Goal: Task Accomplishment & Management: Complete application form

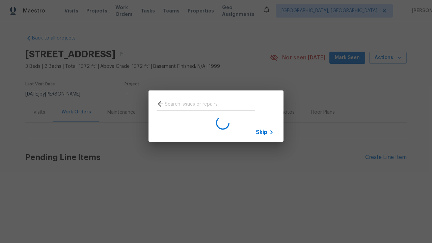
click at [261, 132] on span "Skip" at bounding box center [261, 132] width 11 height 7
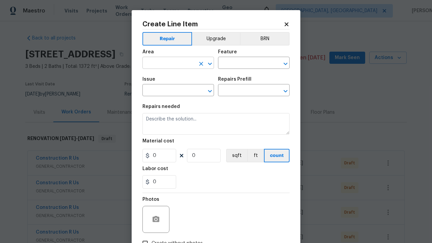
click at [166, 58] on input "text" at bounding box center [168, 63] width 53 height 10
type input "Bedroom"
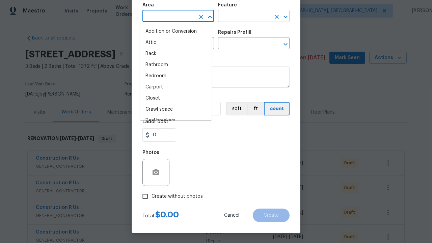
click at [173, 76] on li "Bedroom" at bounding box center [175, 75] width 71 height 11
type input "Bedroom"
click at [241, 16] on input "text" at bounding box center [244, 16] width 53 height 10
type input "Flooring"
click at [166, 44] on input "text" at bounding box center [168, 44] width 53 height 10
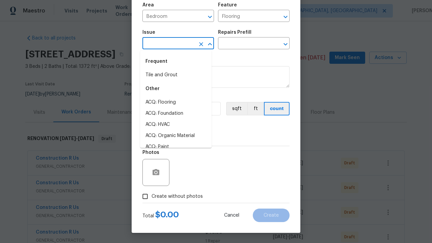
type input "Wallpaper"
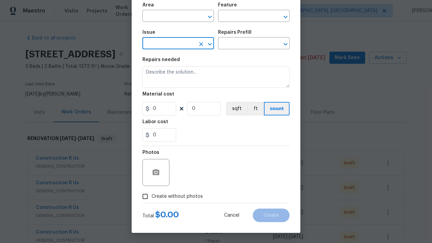
click at [166, 44] on input "text" at bounding box center [168, 44] width 53 height 10
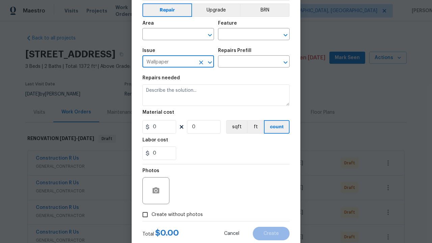
scroll to position [29, 0]
type input "Wallpaper"
click at [187, 36] on input "text" at bounding box center [168, 35] width 53 height 10
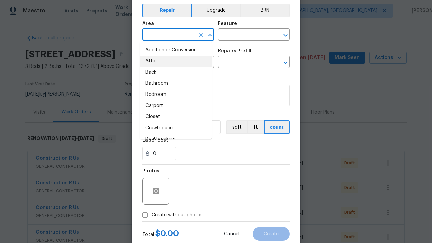
click at [186, 62] on li "Attic" at bounding box center [175, 61] width 71 height 11
type input "Attic"
